Goal: Book appointment/travel/reservation

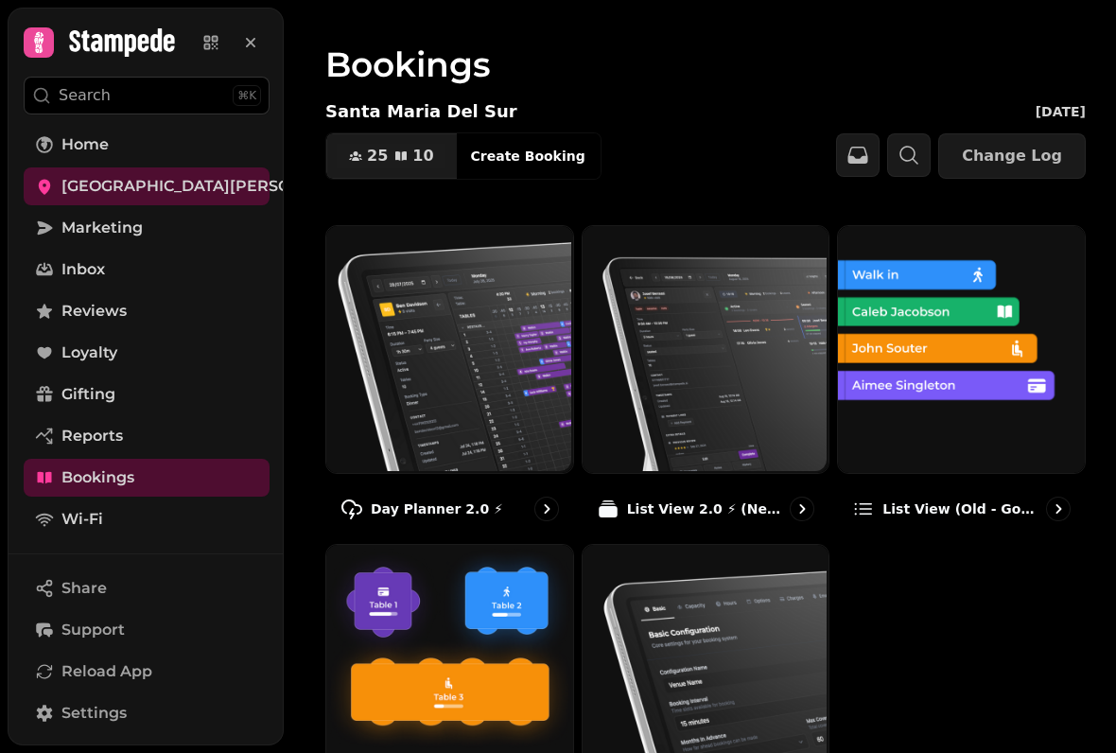
click at [1019, 464] on img at bounding box center [959, 347] width 247 height 247
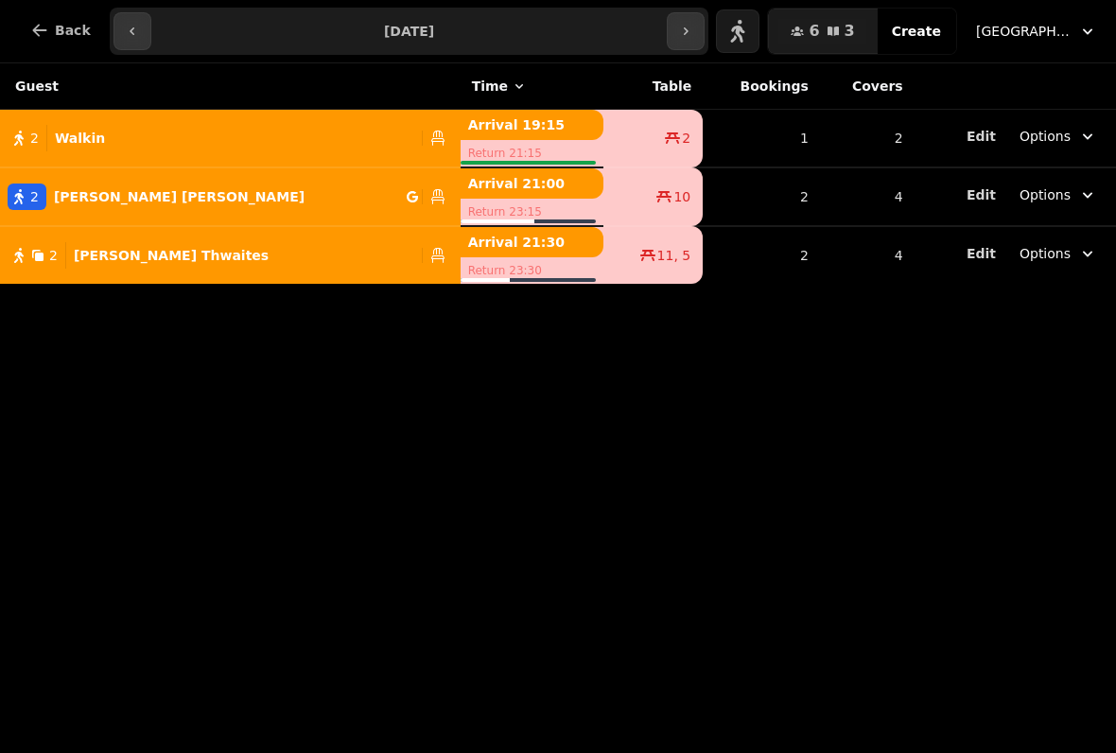
click at [73, 37] on span "Back" at bounding box center [73, 30] width 36 height 13
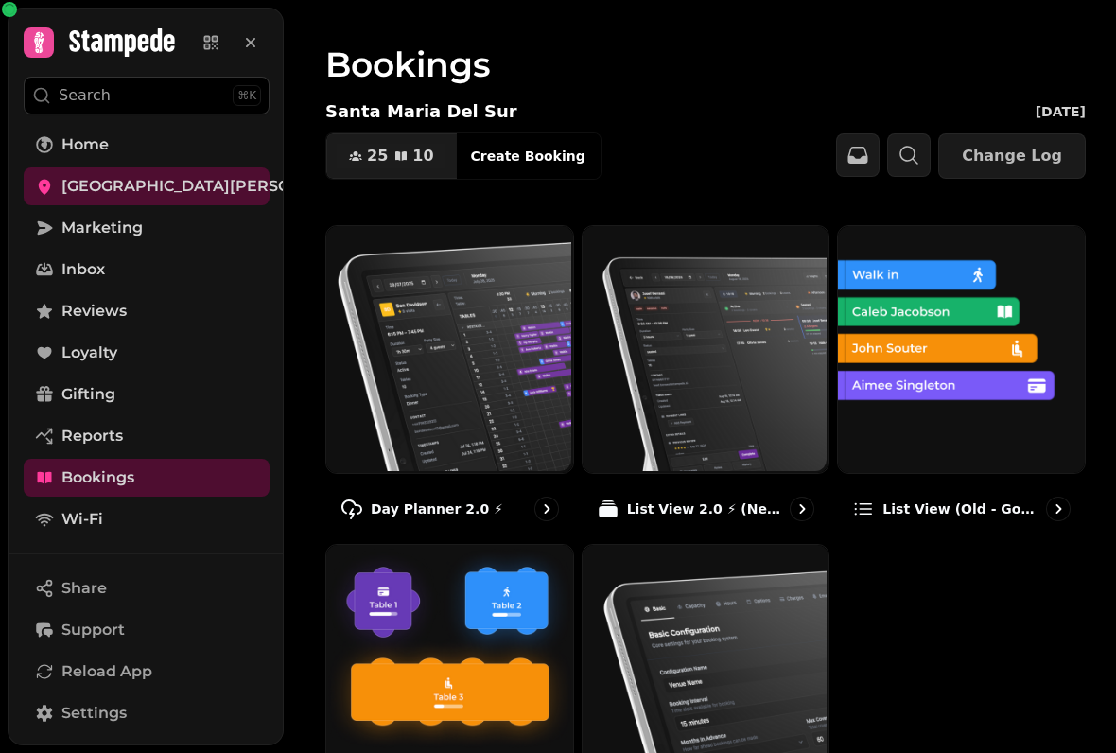
click at [458, 661] on img at bounding box center [448, 666] width 247 height 247
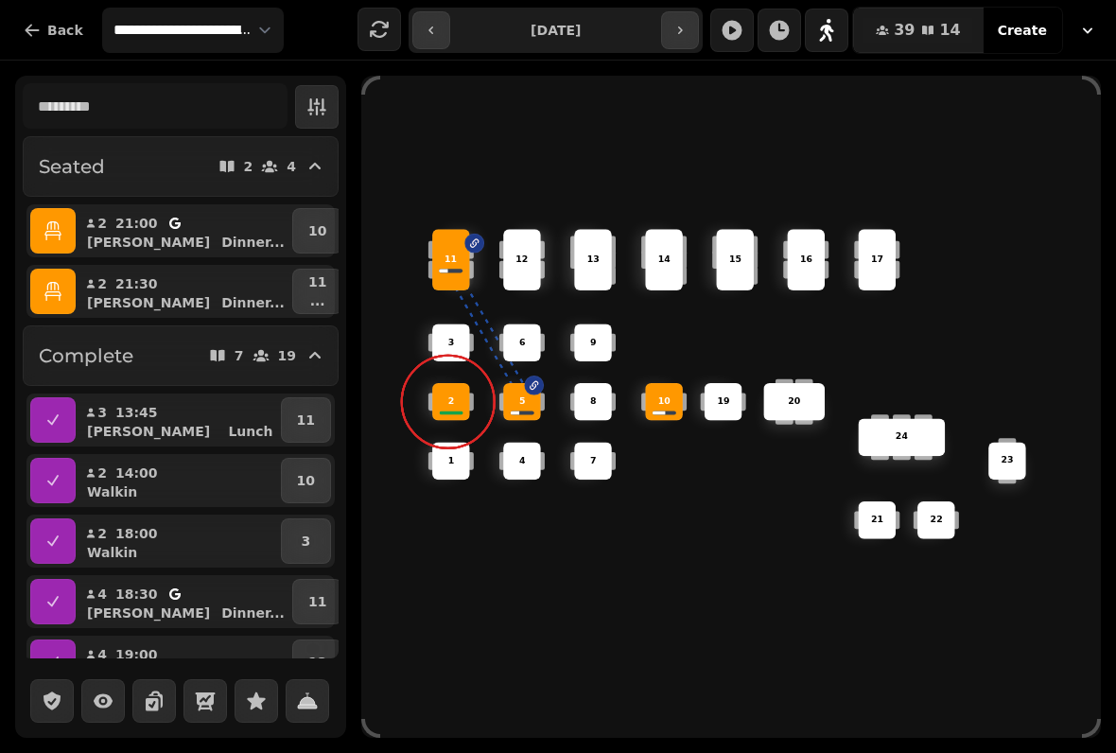
click at [448, 232] on div "11" at bounding box center [451, 259] width 38 height 61
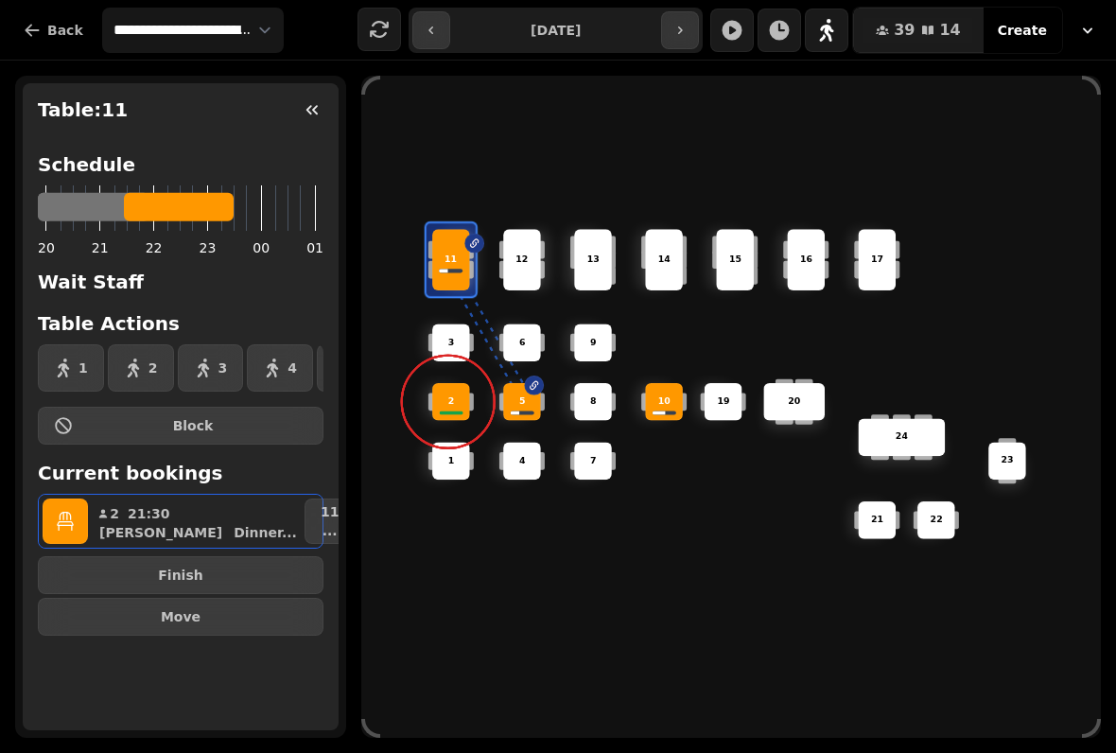
click at [255, 568] on button "Finish" at bounding box center [181, 575] width 286 height 38
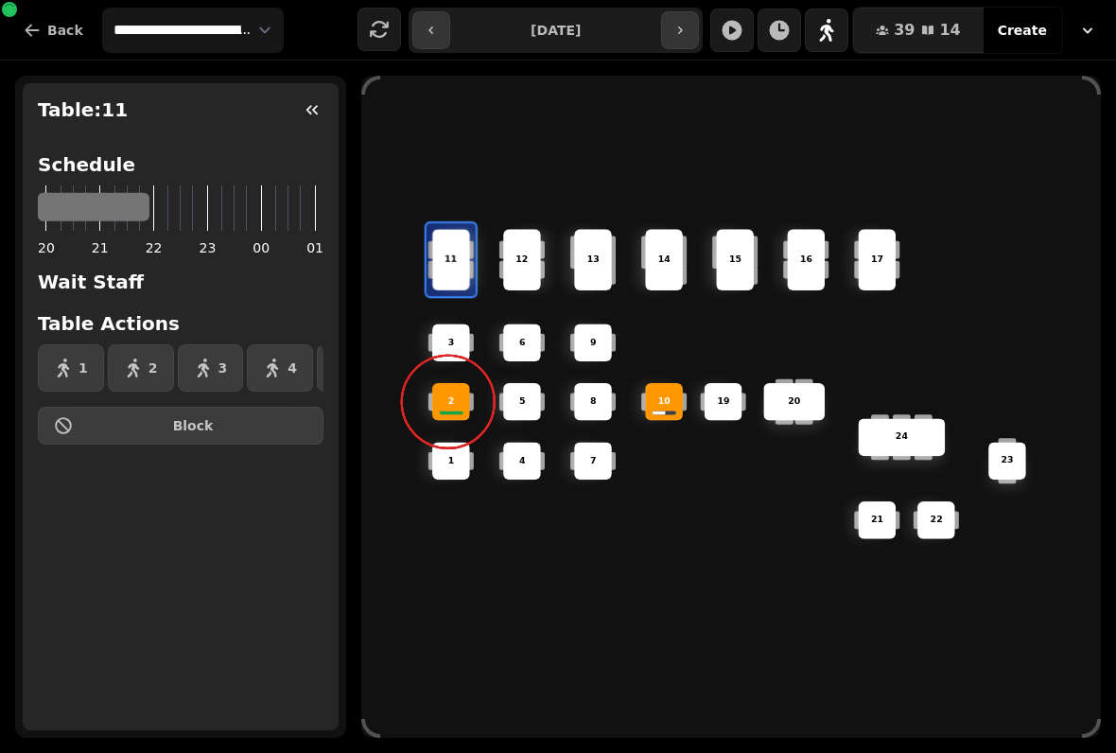
click at [711, 500] on div "6 14 4 8 5 20 24 19 17 9 15 1 21 3 16 22 10 11 2 7 23 13 12" at bounding box center [731, 407] width 740 height 592
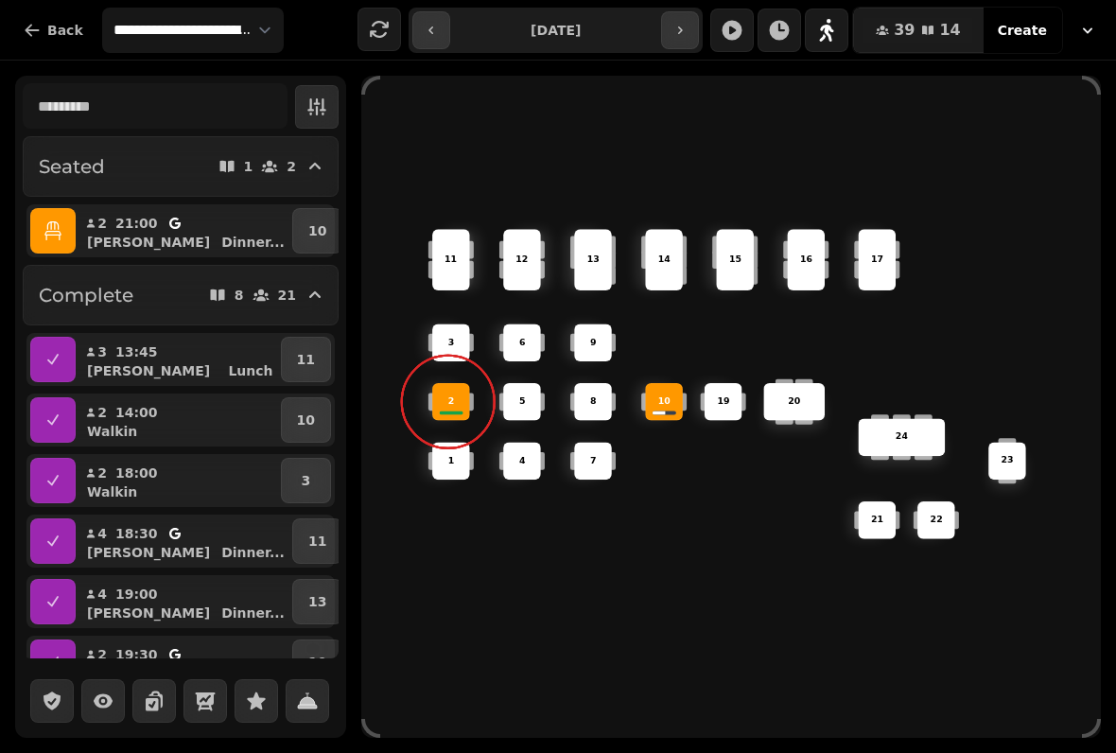
click at [462, 395] on div "2" at bounding box center [451, 401] width 36 height 13
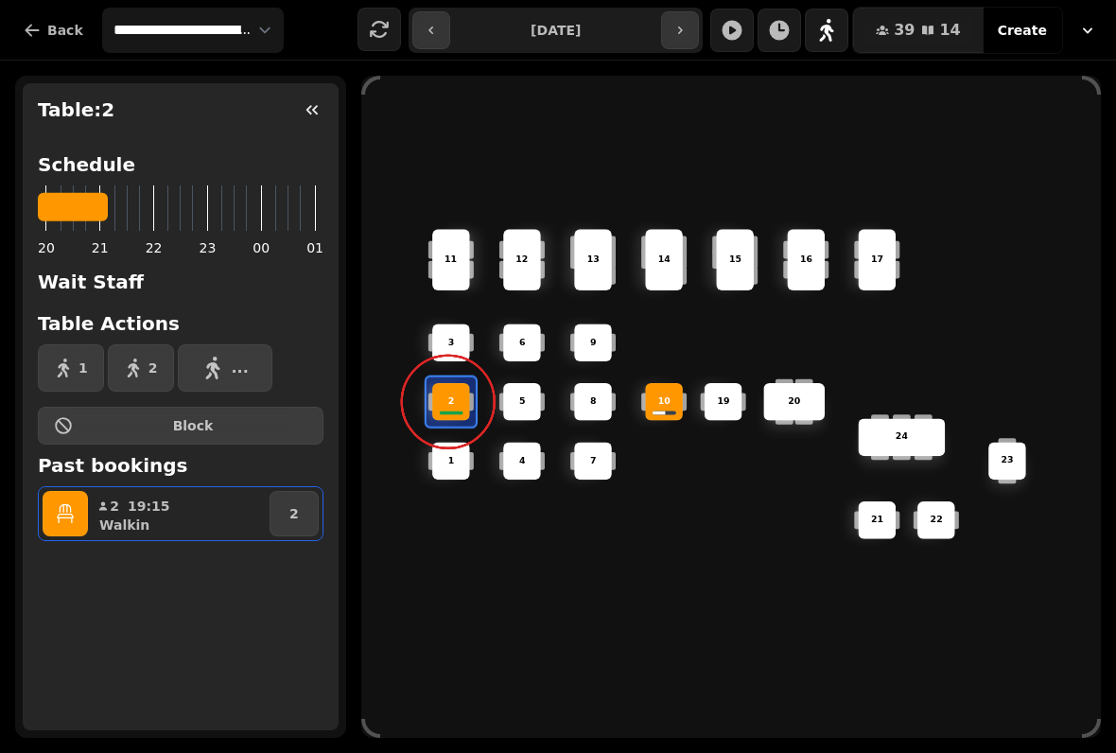
click at [316, 109] on icon "button" at bounding box center [312, 109] width 19 height 19
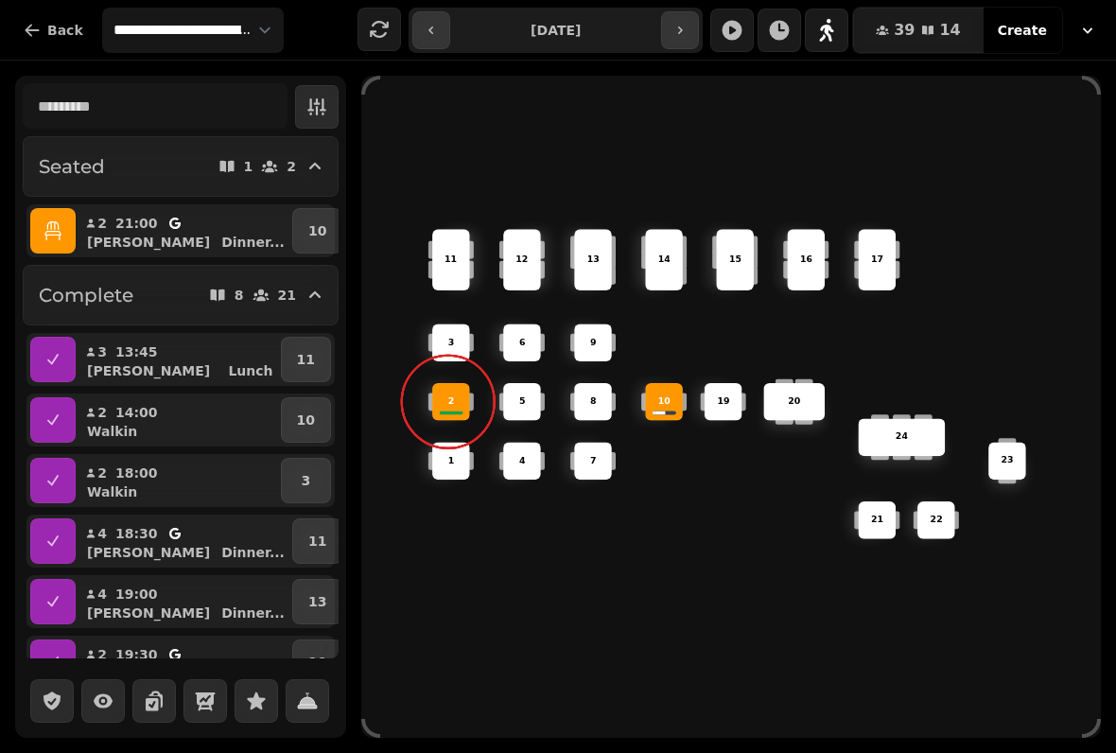
click at [450, 383] on div "2" at bounding box center [451, 402] width 38 height 38
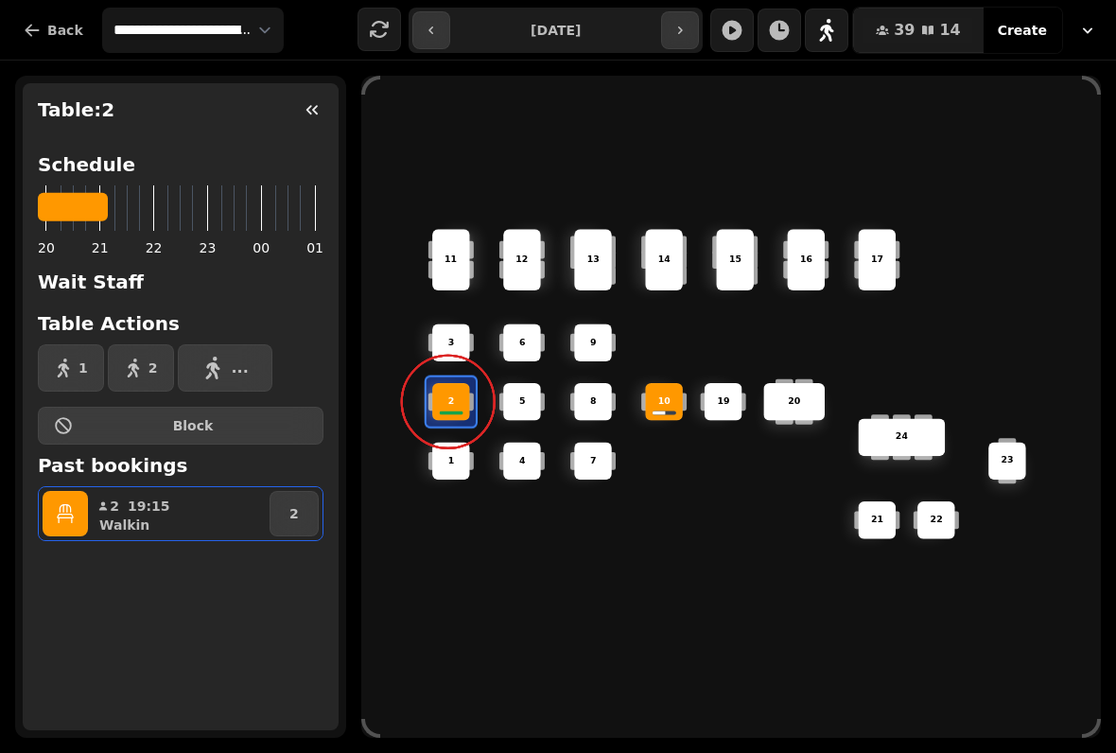
click at [464, 404] on div "2" at bounding box center [451, 402] width 38 height 38
click at [84, 518] on button "button" at bounding box center [65, 513] width 45 height 45
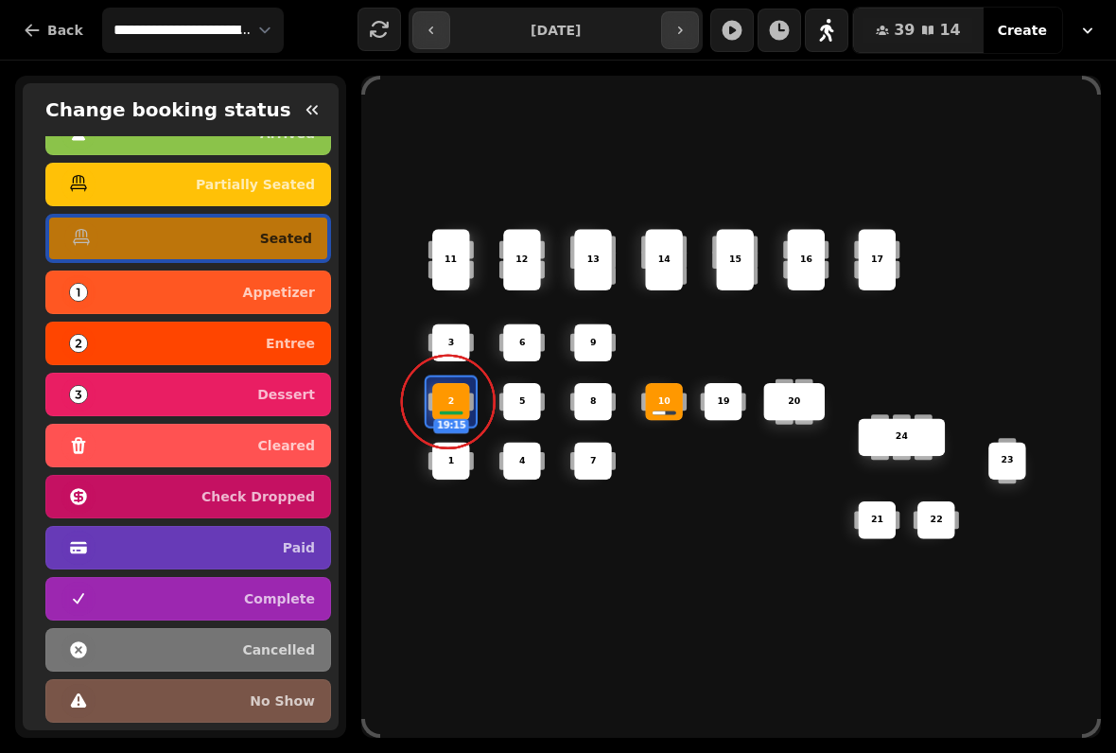
scroll to position [95, 0]
click at [278, 592] on p "complete" at bounding box center [279, 598] width 71 height 13
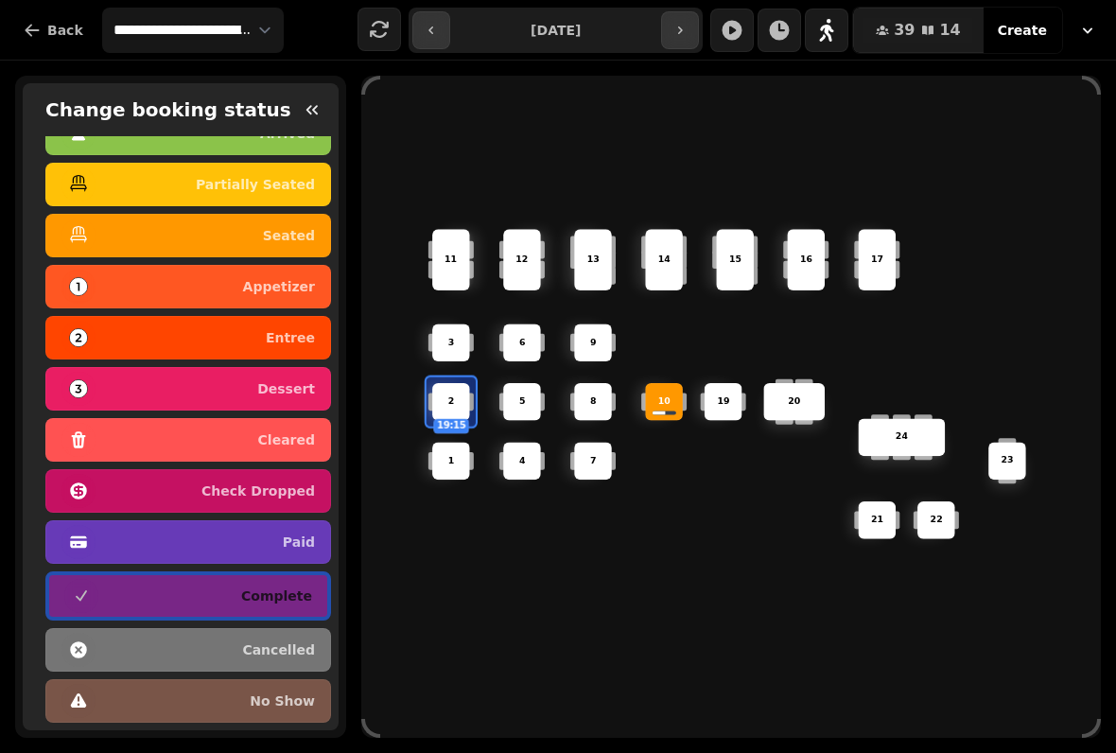
scroll to position [0, 0]
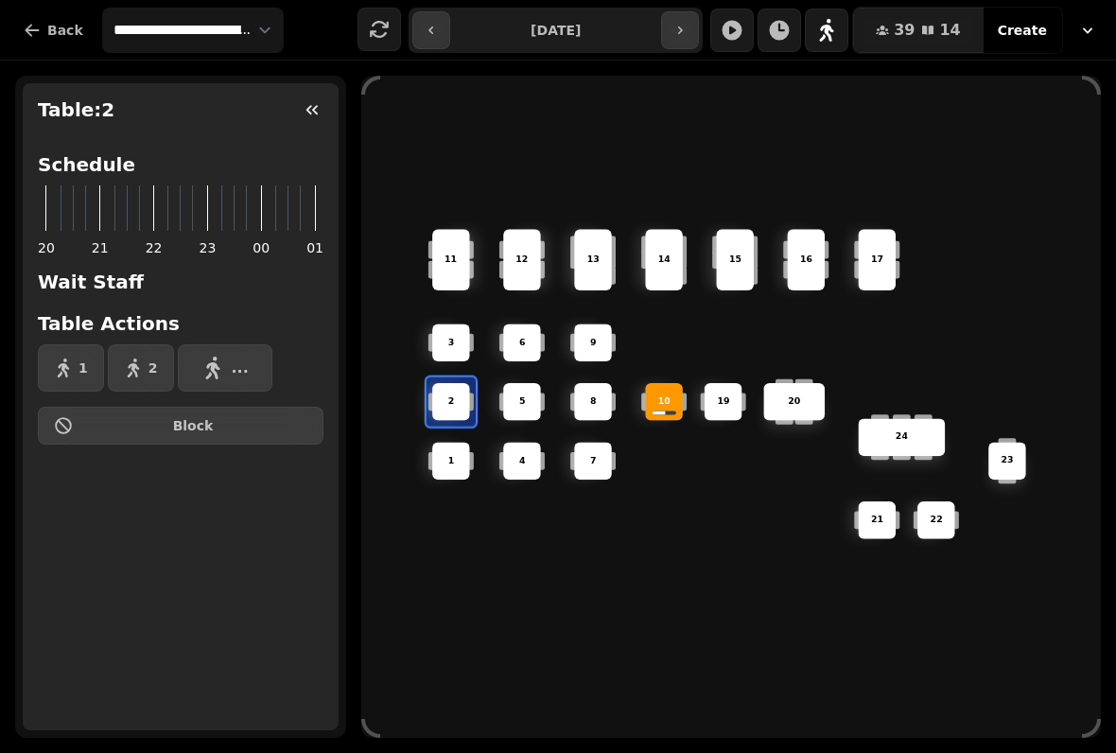
click at [302, 540] on div "Table: 2 Schedule 20 21 22 23 00 01 Wait Staff Table Actions 1 2 ... Block" at bounding box center [181, 406] width 316 height 647
click at [322, 114] on button "button" at bounding box center [312, 110] width 38 height 38
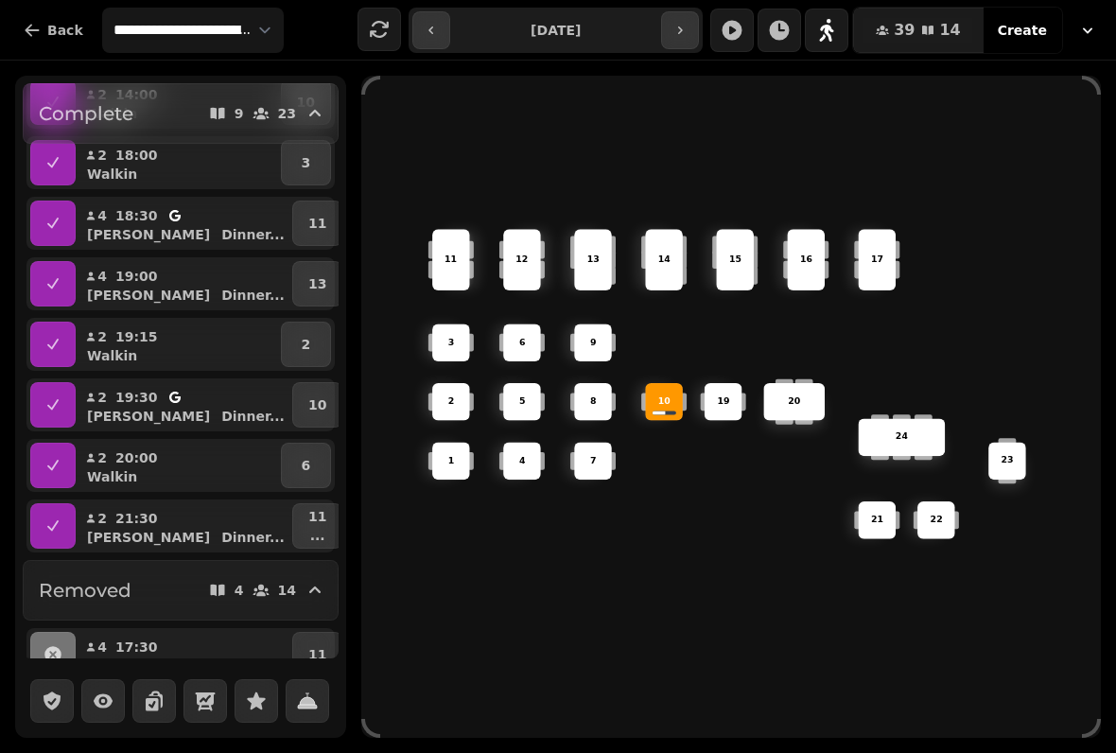
scroll to position [319, 0]
click at [330, 412] on button "10" at bounding box center [317, 403] width 50 height 45
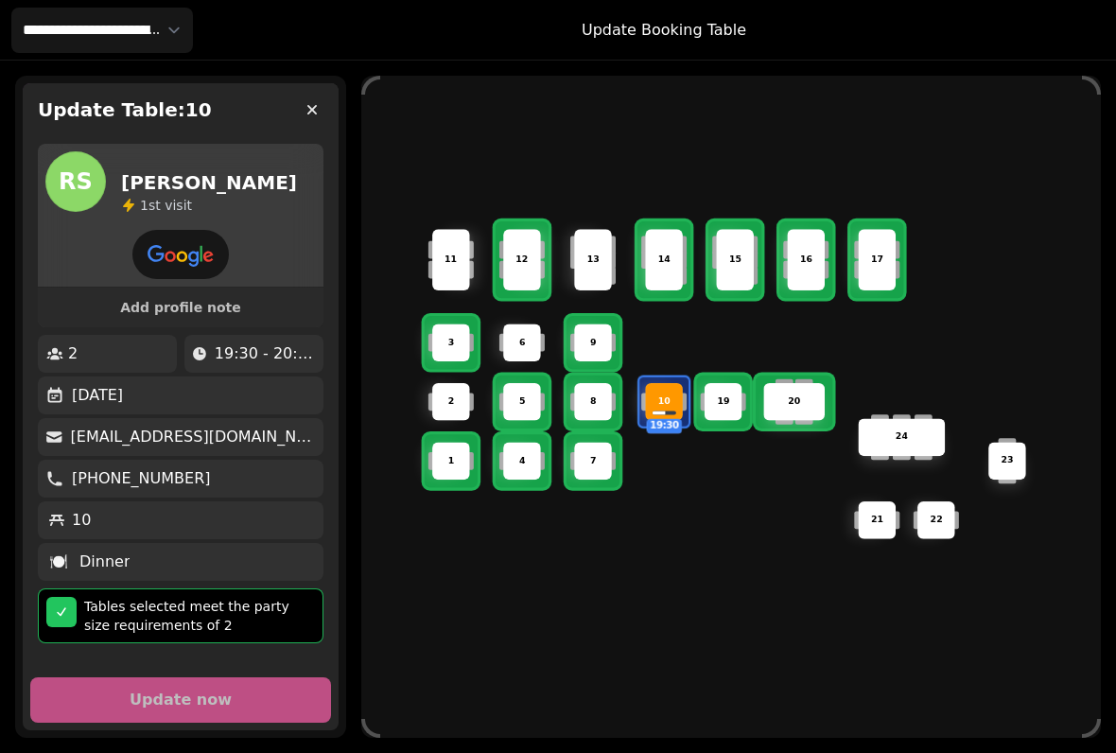
click at [303, 97] on button "button" at bounding box center [312, 110] width 38 height 38
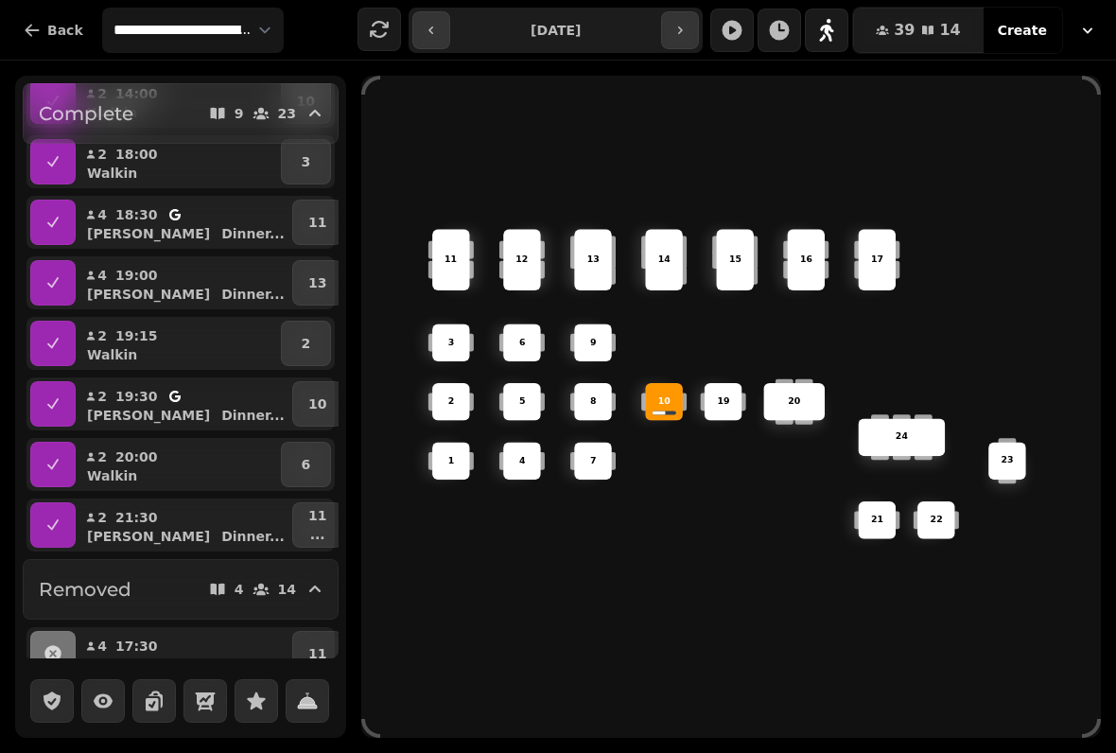
click at [1081, 172] on div "6 14 4 8 5 20 24 19 17 9 15 1 21 3 16 22 10 11 2 7 23 13 12" at bounding box center [731, 407] width 740 height 592
click at [1072, 175] on div "6 14 4 8 5 20 24 19 17 9 15 1 21 3 16 22 10 11 2 7 23 13 12" at bounding box center [731, 407] width 740 height 592
click at [684, 131] on div "6 14 4 8 5 20 24 19 17 9 15 1 21 3 16 22 10 11 2 7 23 13 12" at bounding box center [731, 407] width 740 height 592
click at [322, 114] on icon "button" at bounding box center [315, 113] width 23 height 23
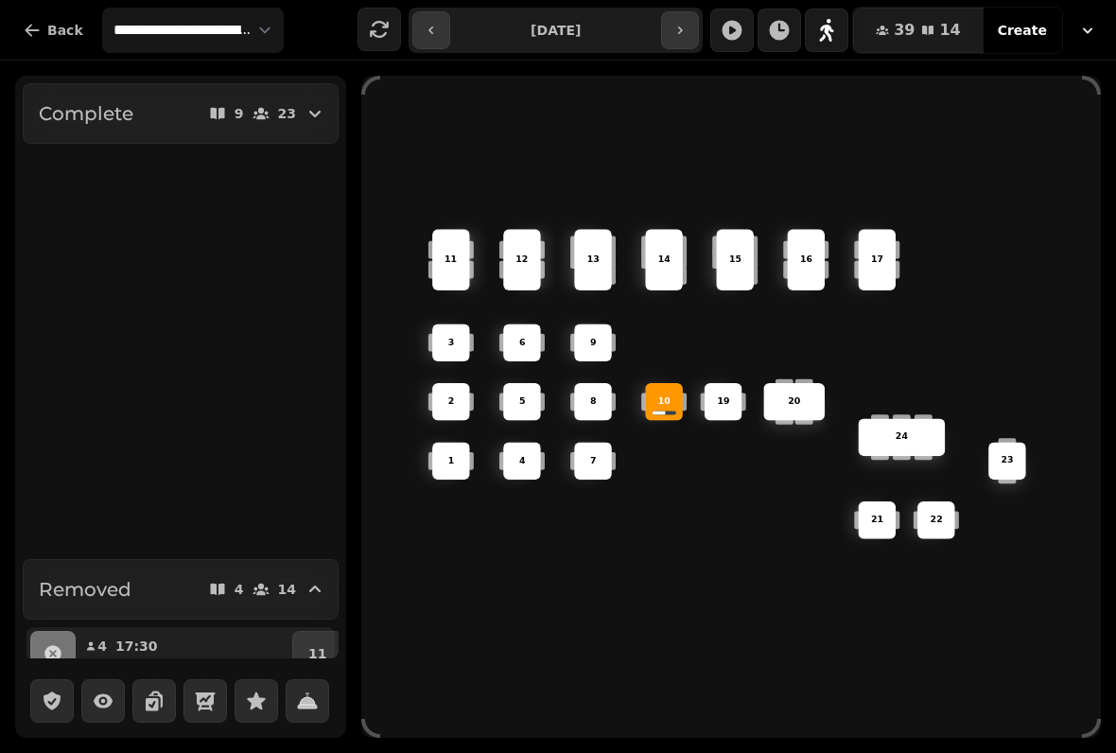
click at [321, 117] on icon "button" at bounding box center [315, 113] width 23 height 23
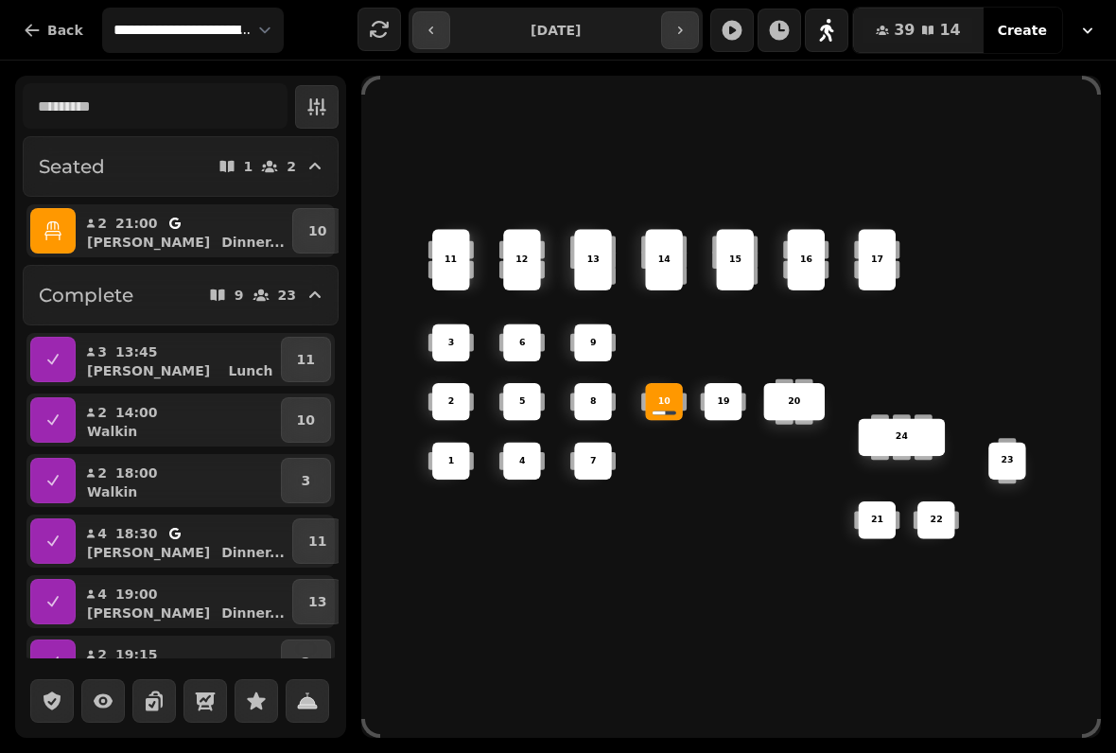
scroll to position [0, 0]
click at [650, 395] on div "10" at bounding box center [664, 401] width 36 height 13
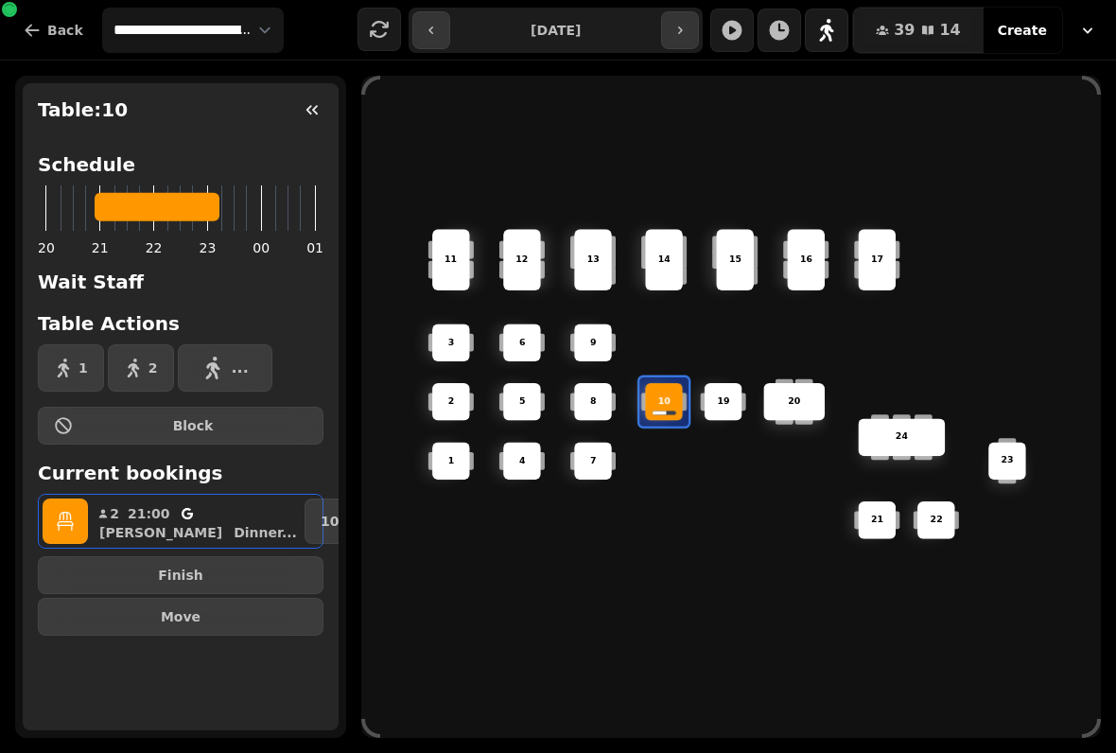
click at [169, 580] on span "Finish" at bounding box center [181, 575] width 254 height 13
